Goal: Task Accomplishment & Management: Manage account settings

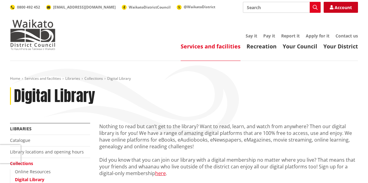
click at [338, 4] on link "Account" at bounding box center [341, 7] width 34 height 11
click at [334, 5] on link "Account" at bounding box center [341, 7] width 34 height 11
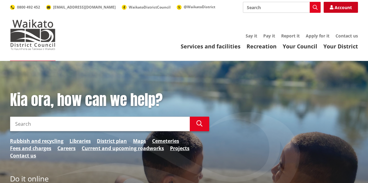
click at [338, 5] on link "Account" at bounding box center [341, 7] width 34 height 11
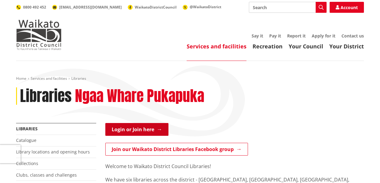
click at [129, 126] on link "Login or Join here" at bounding box center [136, 129] width 63 height 13
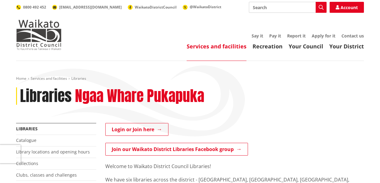
click at [340, 4] on link "Account" at bounding box center [347, 7] width 34 height 11
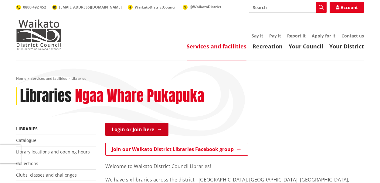
click at [157, 129] on link "Login or Join here" at bounding box center [136, 129] width 63 height 13
